Goal: Communication & Community: Participate in discussion

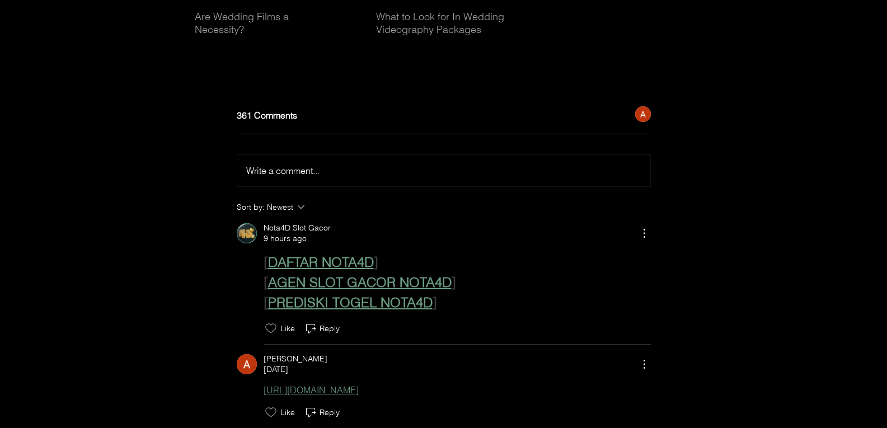
scroll to position [14258, 0]
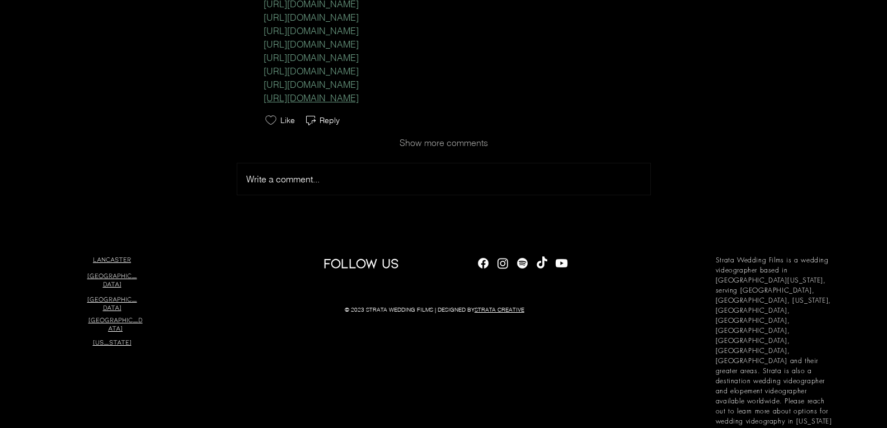
drag, startPoint x: 296, startPoint y: 178, endPoint x: 298, endPoint y: 169, distance: 8.6
click at [296, 178] on div "Write a comment... Write a comment..." at bounding box center [444, 176] width 414 height 37
click at [302, 185] on span "Write a comment..." at bounding box center [282, 178] width 73 height 11
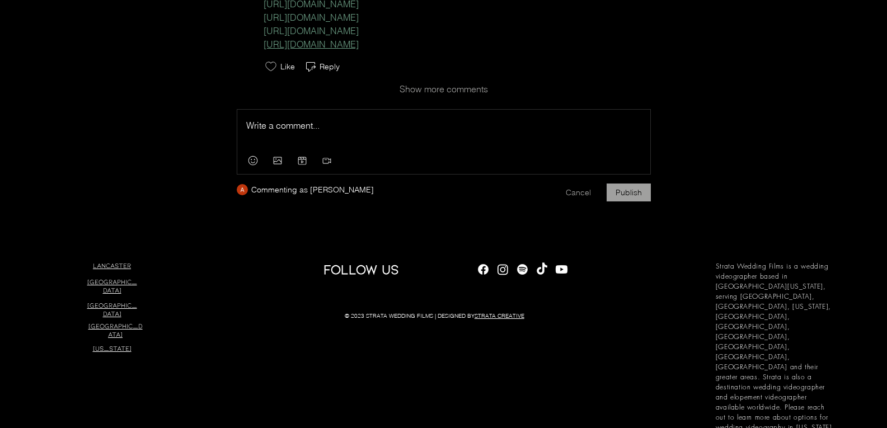
scroll to position [14318, 0]
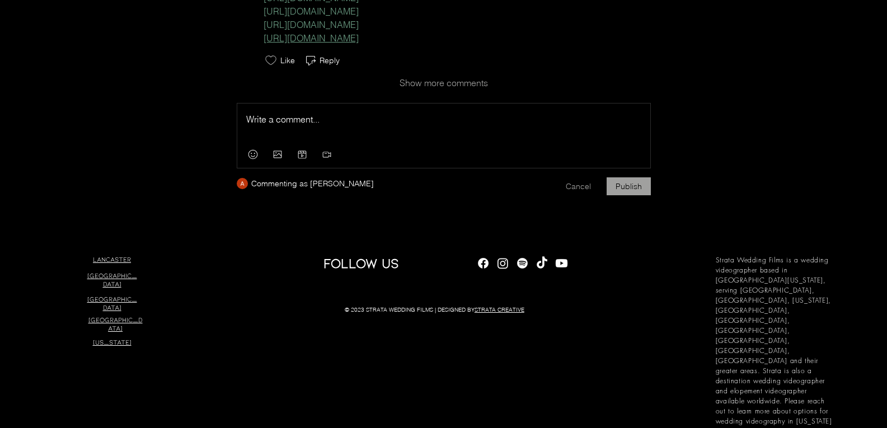
click at [291, 126] on p "Rich Text Editor" at bounding box center [443, 118] width 395 height 13
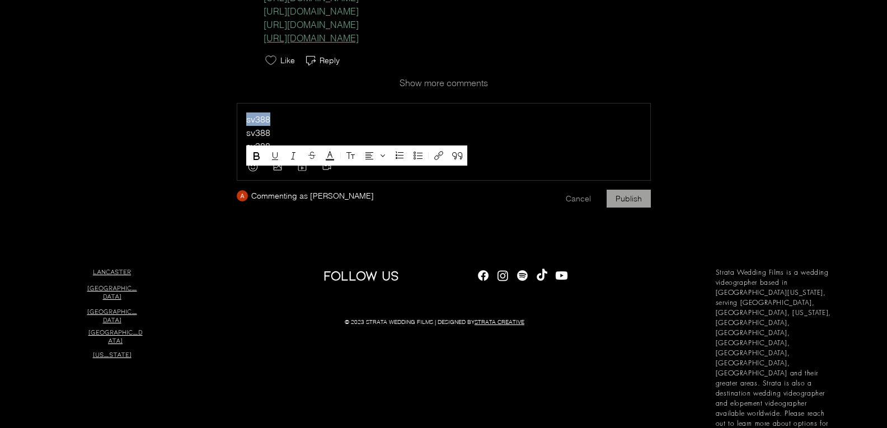
drag, startPoint x: 272, startPoint y: 133, endPoint x: 167, endPoint y: 133, distance: 105.2
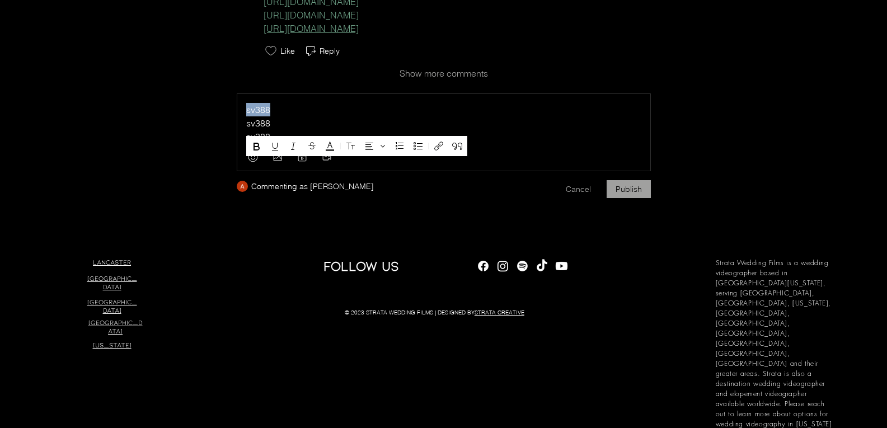
scroll to position [14330, 0]
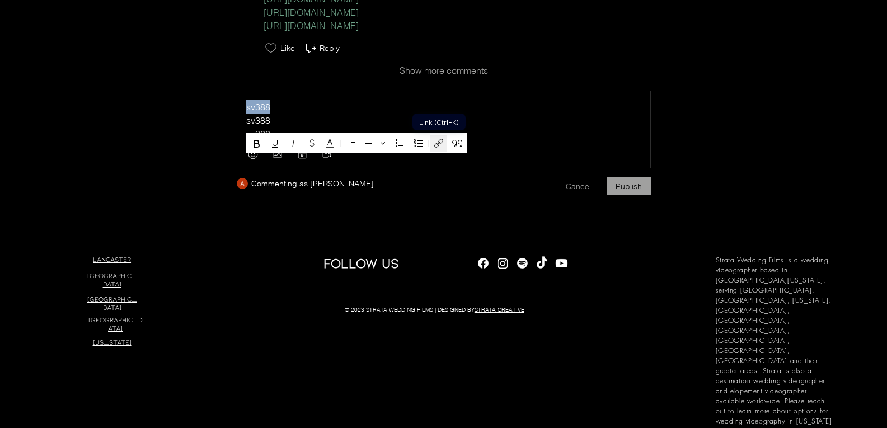
click at [431, 142] on button "Link (Ctrl+K)" at bounding box center [438, 143] width 17 height 17
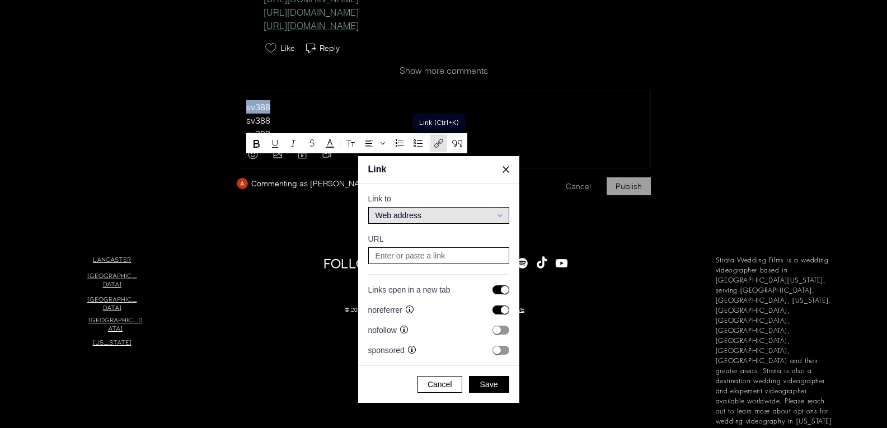
scroll to position [2232, 2137]
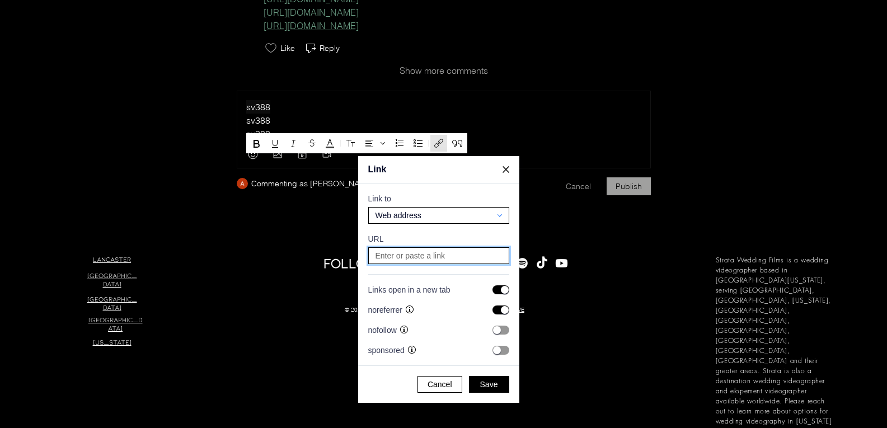
click at [447, 253] on input at bounding box center [438, 256] width 133 height 16
paste input "[URL][DOMAIN_NAME]"
type input "[URL][DOMAIN_NAME]"
click at [484, 376] on button "Save" at bounding box center [489, 384] width 40 height 17
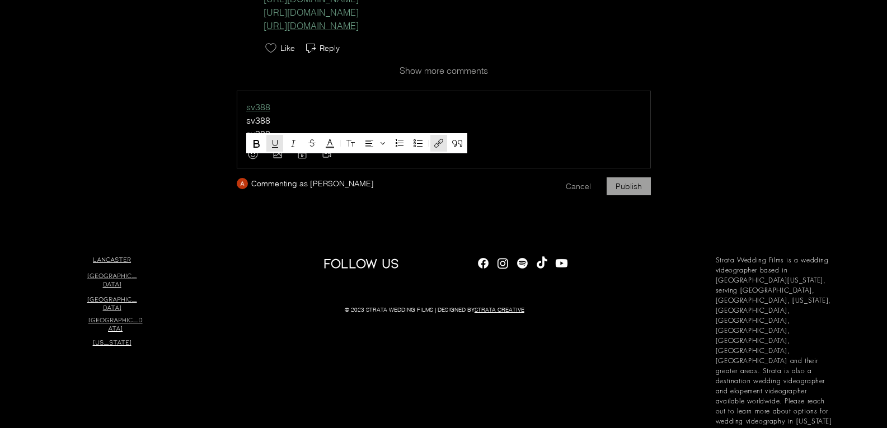
click at [534, 140] on p "sv388" at bounding box center [443, 133] width 395 height 13
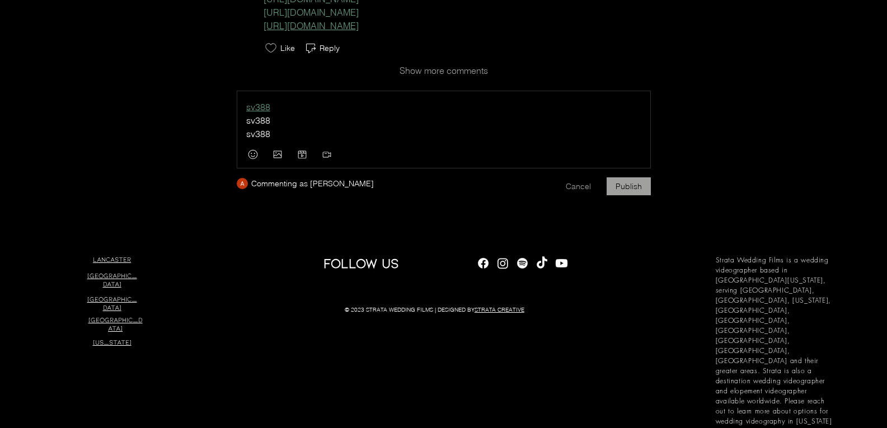
drag, startPoint x: 285, startPoint y: 135, endPoint x: 213, endPoint y: 135, distance: 71.6
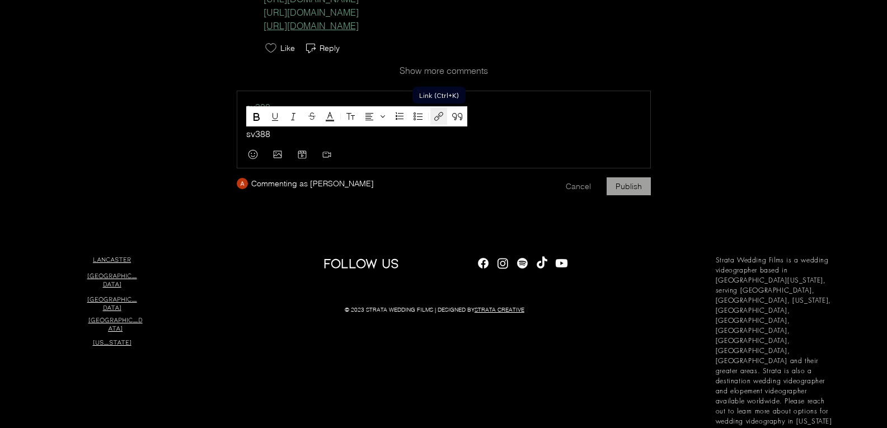
click at [439, 118] on icon "Link (Ctrl+K)" at bounding box center [438, 116] width 9 height 9
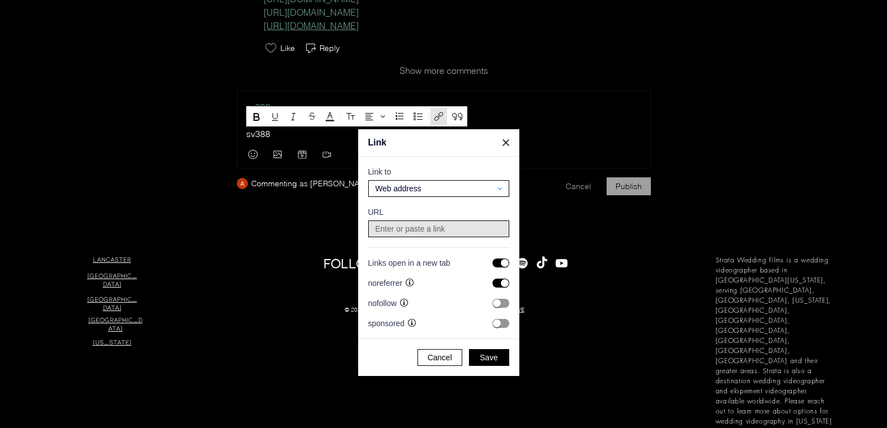
click at [441, 231] on input at bounding box center [438, 229] width 133 height 16
paste input "[URL][DOMAIN_NAME]"
type input "[URL][DOMAIN_NAME]"
drag, startPoint x: 489, startPoint y: 355, endPoint x: 525, endPoint y: 343, distance: 38.2
click at [489, 356] on span "Save" at bounding box center [489, 357] width 18 height 10
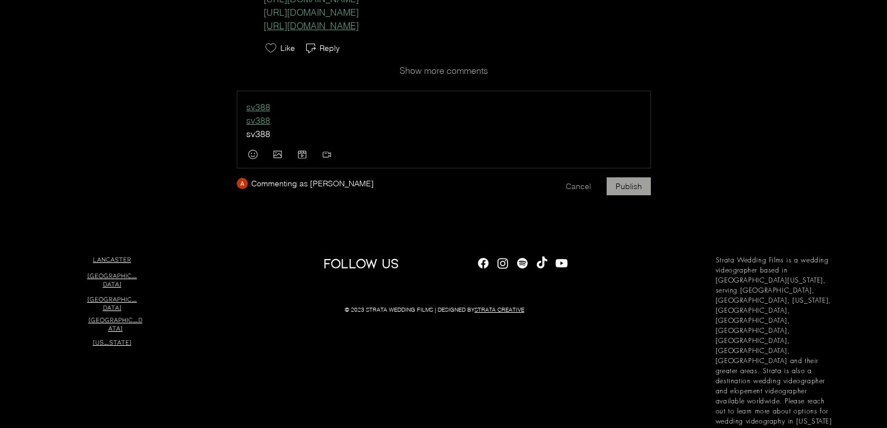
click at [307, 140] on p "sv388" at bounding box center [443, 133] width 395 height 13
drag, startPoint x: 304, startPoint y: 152, endPoint x: 158, endPoint y: 152, distance: 146.0
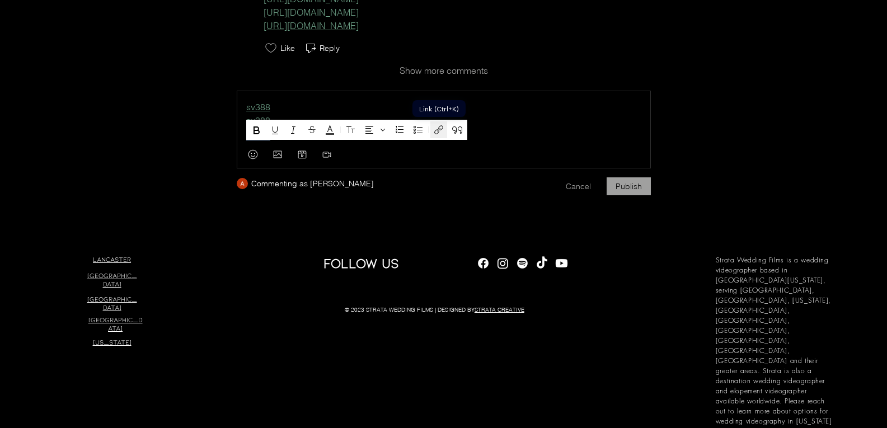
click at [441, 130] on icon "Link (Ctrl+K)" at bounding box center [438, 129] width 13 height 13
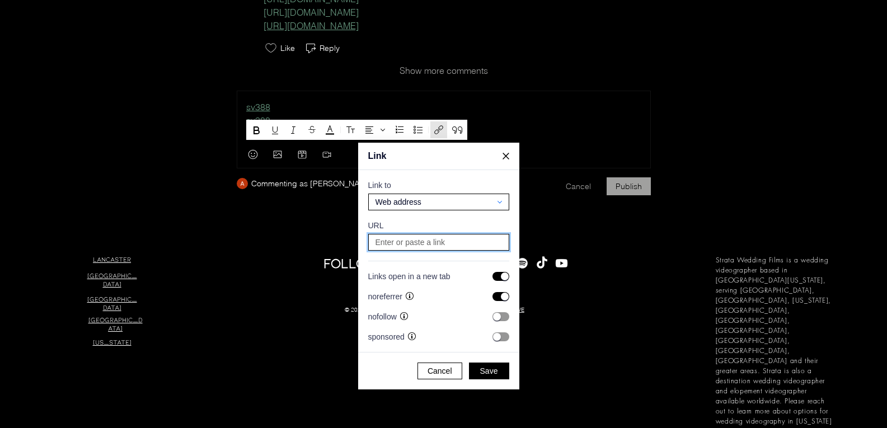
click at [455, 238] on input at bounding box center [438, 242] width 133 height 16
paste input "[URL][DOMAIN_NAME]"
type input "[URL][DOMAIN_NAME]"
click at [491, 374] on span "Save" at bounding box center [489, 371] width 18 height 10
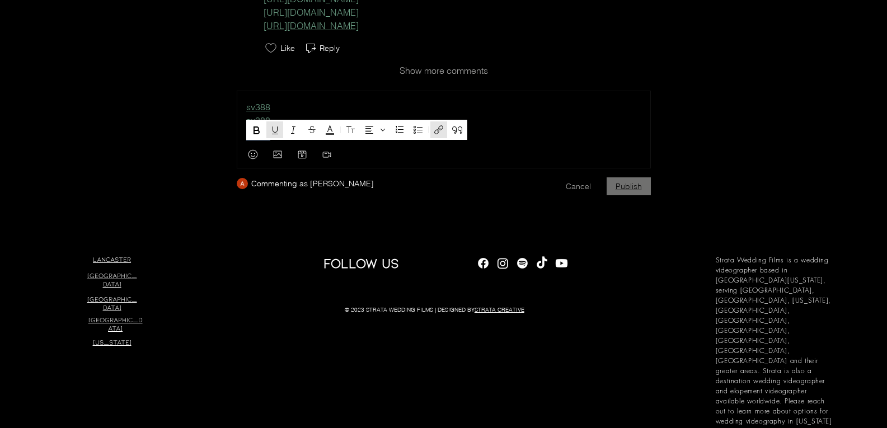
click at [616, 195] on button "Publish" at bounding box center [628, 186] width 44 height 18
